Goal: Book appointment/travel/reservation

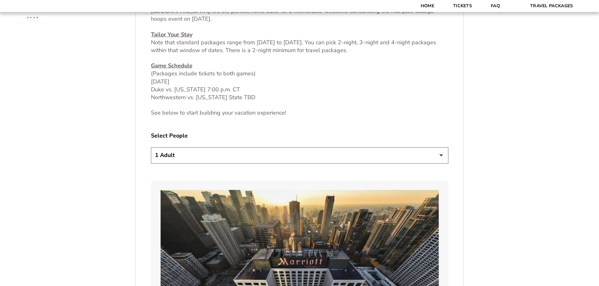
scroll to position [314, 0]
click at [194, 159] on select "1 Adult 2 Adults 3 Adults 4 Adults 2 Adults + 1 Child 2 Adults + 2 Children 2 A…" at bounding box center [299, 155] width 297 height 16
click at [194, 157] on select "1 Adult 2 Adults 3 Adults 4 Adults 2 Adults + 1 Child 2 Adults + 2 Children 2 A…" at bounding box center [299, 155] width 297 height 16
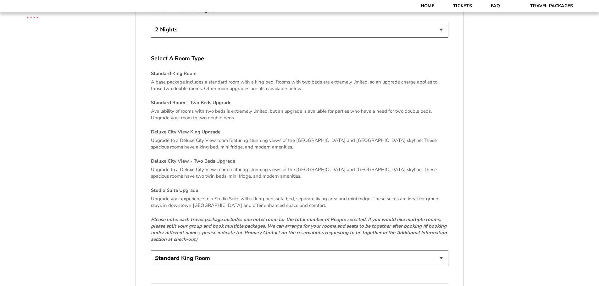
scroll to position [1288, 0]
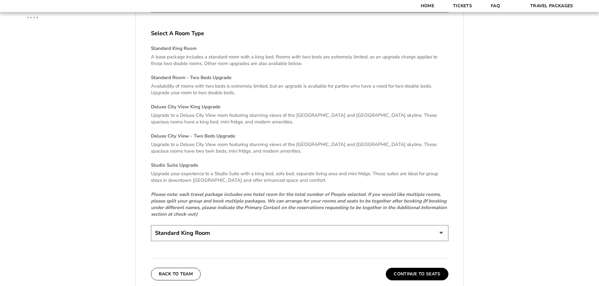
click at [226, 225] on select "Standard King Room Standard Room - Two Beds Upgrade (+$30 per night) Deluxe Cit…" at bounding box center [299, 233] width 297 height 16
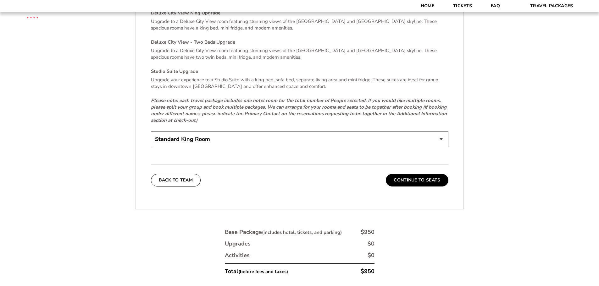
scroll to position [1383, 0]
click at [191, 138] on select "Standard King Room Standard Room - Two Beds Upgrade (+$30 per night) Deluxe Cit…" at bounding box center [299, 139] width 297 height 16
click at [401, 174] on button "Continue To Seats" at bounding box center [417, 180] width 62 height 13
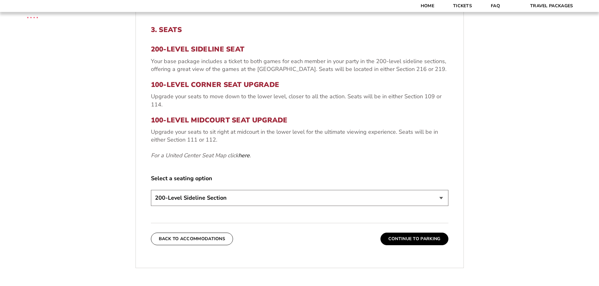
scroll to position [230, 0]
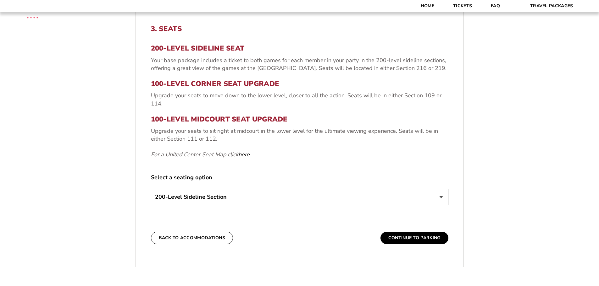
click at [178, 198] on select "200-Level Sideline Section 100-Level Corner Seat Upgrade (+$80 per person) 100-…" at bounding box center [299, 197] width 297 height 16
click at [407, 236] on button "Continue To Parking" at bounding box center [414, 238] width 68 height 13
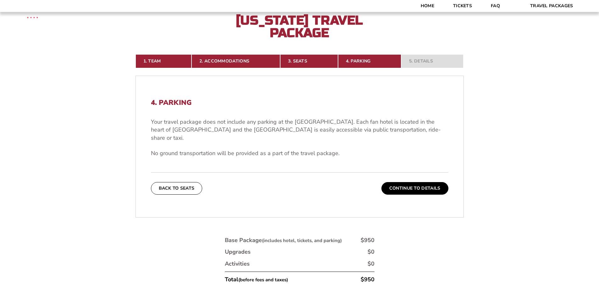
scroll to position [167, 0]
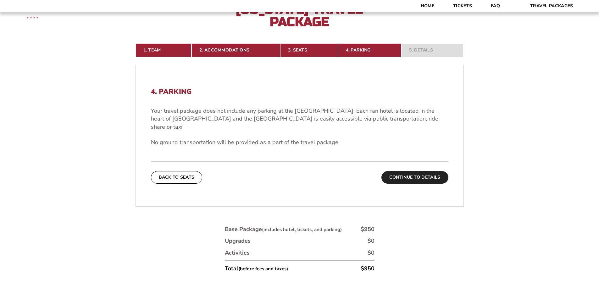
click at [419, 171] on button "Continue To Details" at bounding box center [414, 177] width 67 height 13
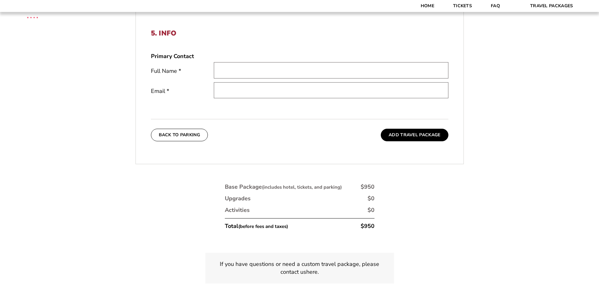
scroll to position [230, 0]
